Goal: Go to known website: Go to known website

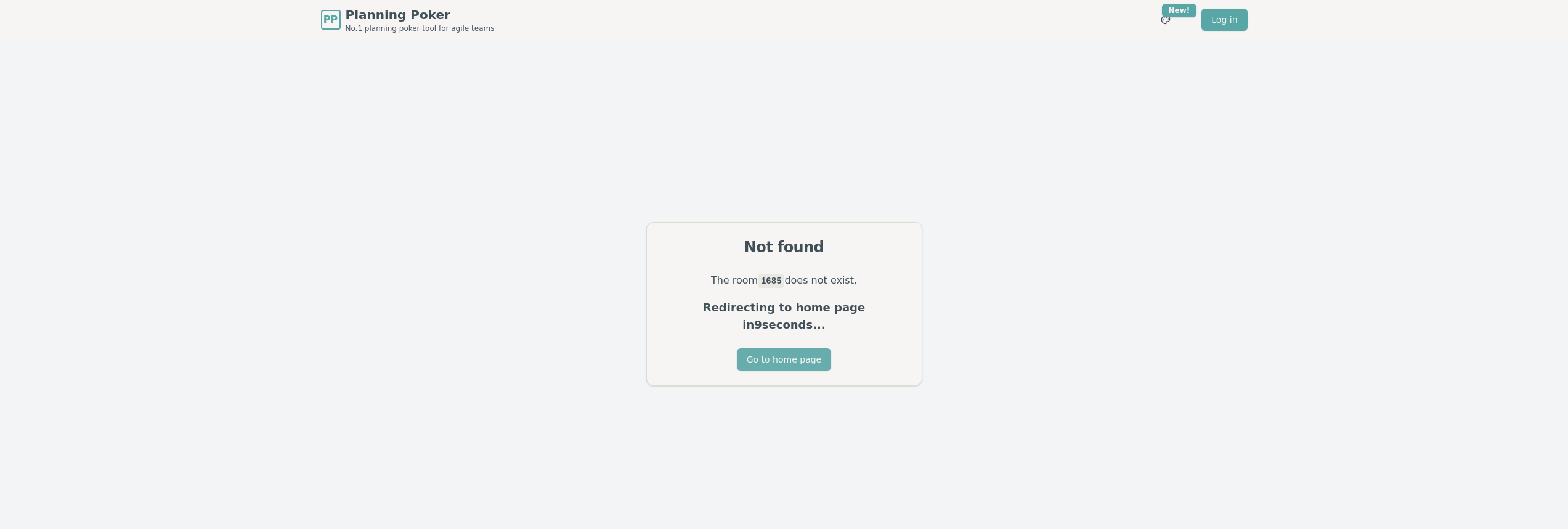
click at [789, 353] on button "Go to home page" at bounding box center [784, 359] width 94 height 22
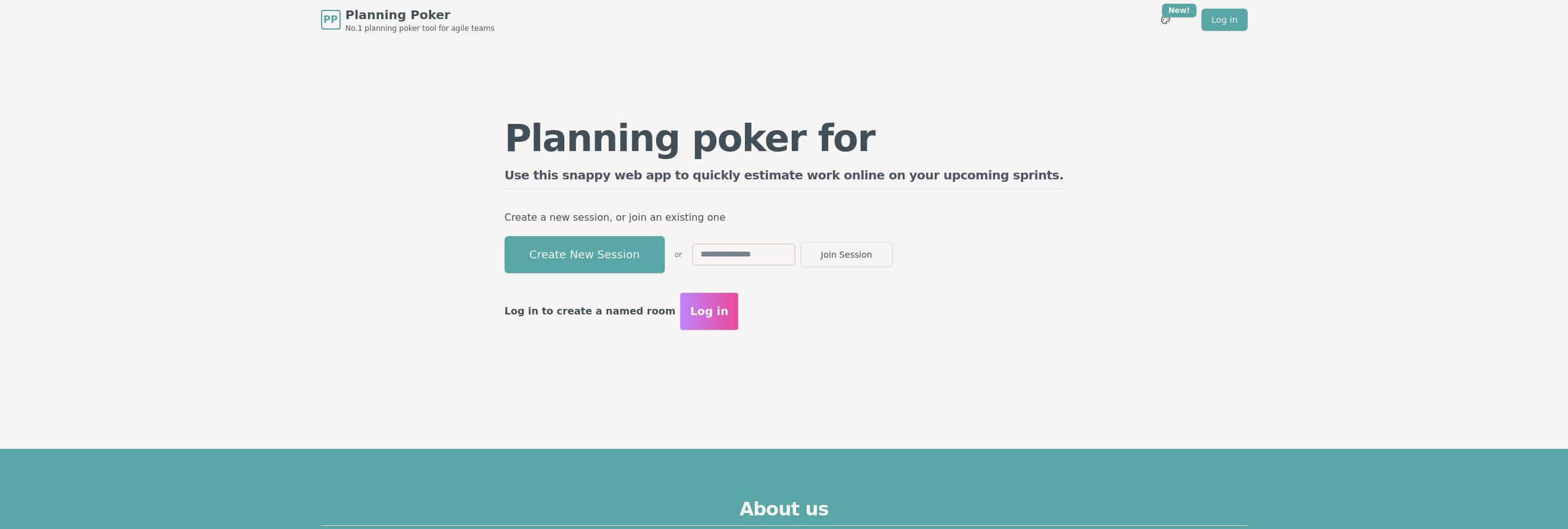
click at [795, 250] on input "text" at bounding box center [743, 254] width 104 height 22
